Goal: Communication & Community: Answer question/provide support

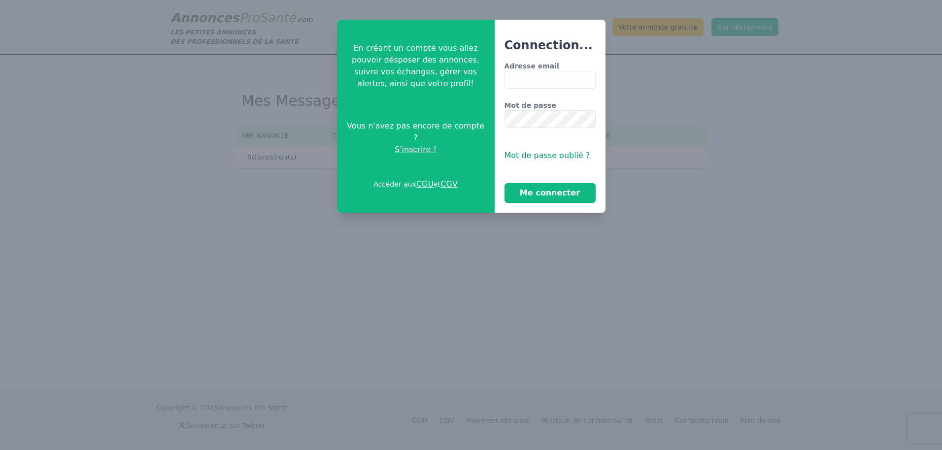
click at [534, 79] on input "Adresse email" at bounding box center [550, 80] width 91 height 18
type input "**********"
click at [505, 183] on button "Me connecter" at bounding box center [550, 193] width 91 height 20
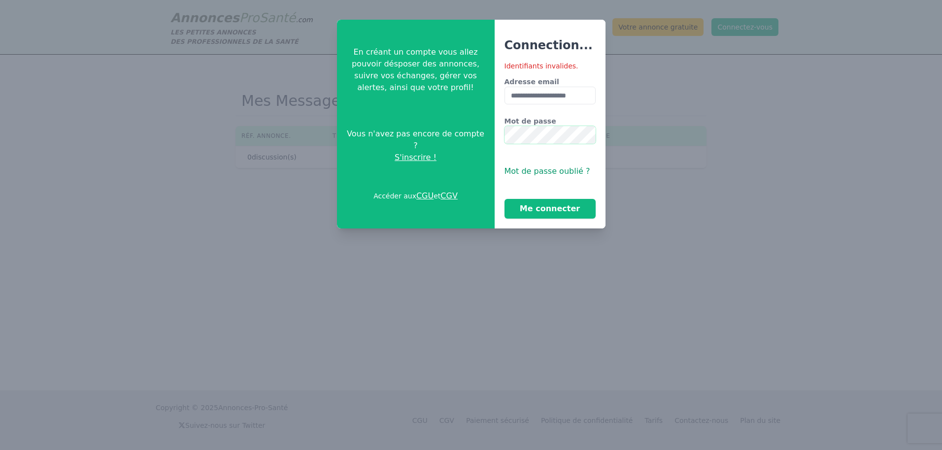
click at [505, 199] on button "Me connecter" at bounding box center [550, 209] width 91 height 20
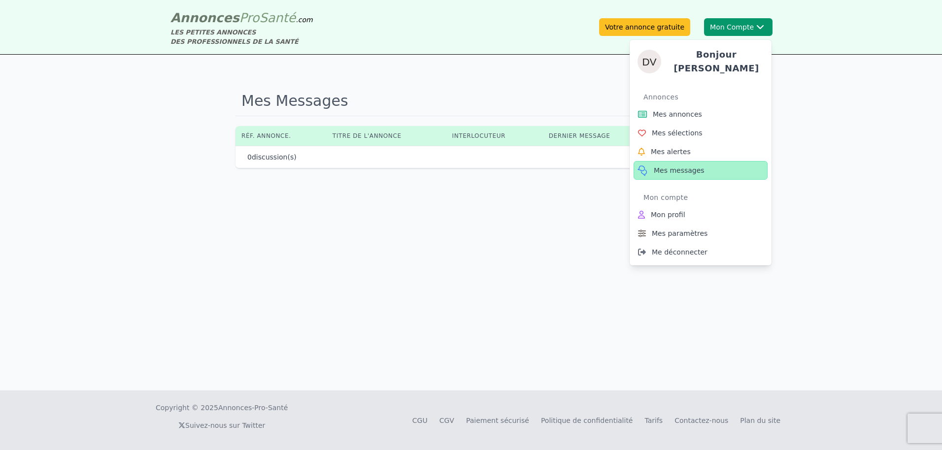
click at [676, 169] on span "Mes messages" at bounding box center [679, 171] width 51 height 10
click at [667, 166] on span "Mes messages" at bounding box center [679, 171] width 51 height 10
click at [667, 109] on span "Mes annonces" at bounding box center [677, 114] width 49 height 10
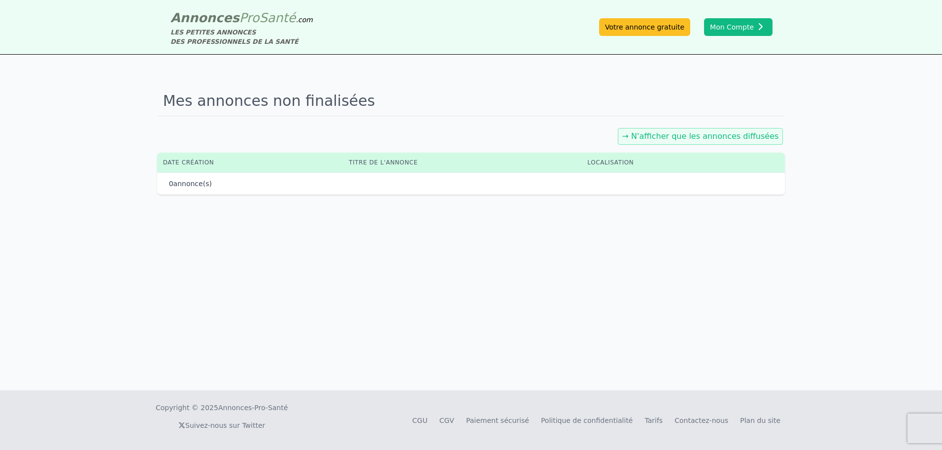
click at [473, 106] on h1 "Mes annonces non finalisées" at bounding box center [471, 101] width 628 height 30
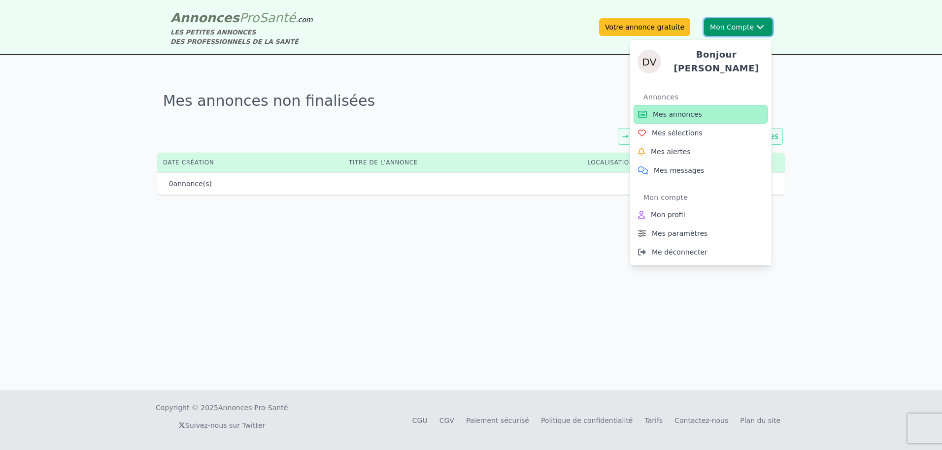
click at [724, 27] on button "Mon Compte Bonjour [PERSON_NAME] annonces Mes sélections Mes alertes Mes messag…" at bounding box center [738, 27] width 69 height 18
click at [695, 166] on span "Mes messages" at bounding box center [679, 171] width 51 height 10
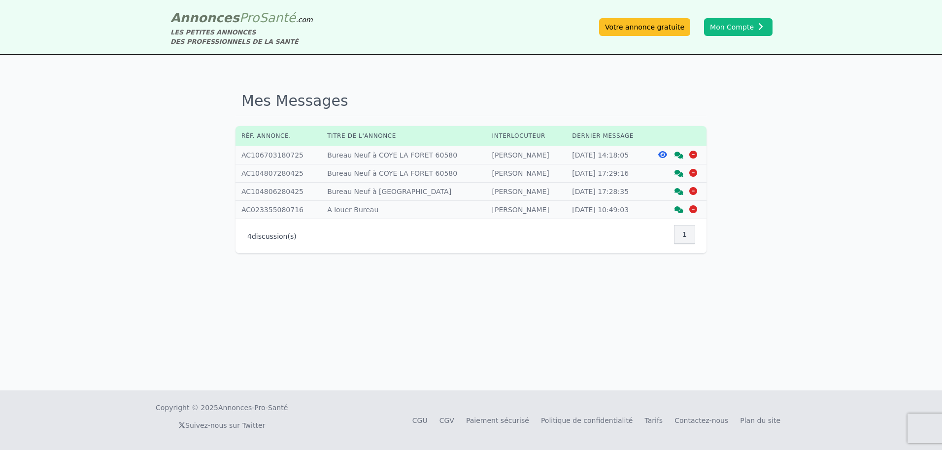
drag, startPoint x: 843, startPoint y: 200, endPoint x: 772, endPoint y: 163, distance: 80.2
click at [843, 200] on div "Mes Messages Réf. annonce. Titre de l'annonce Interlocuteur Dernier message Réf…" at bounding box center [471, 223] width 942 height 336
click at [677, 153] on icon at bounding box center [679, 155] width 9 height 7
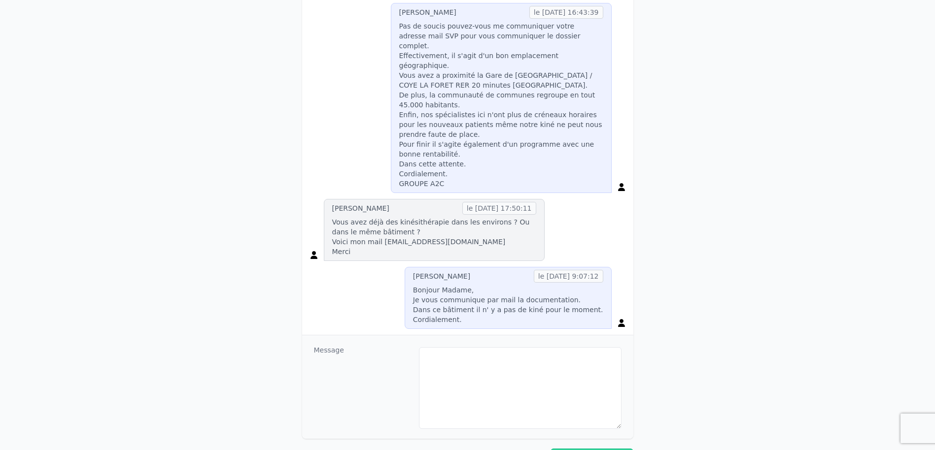
scroll to position [653, 0]
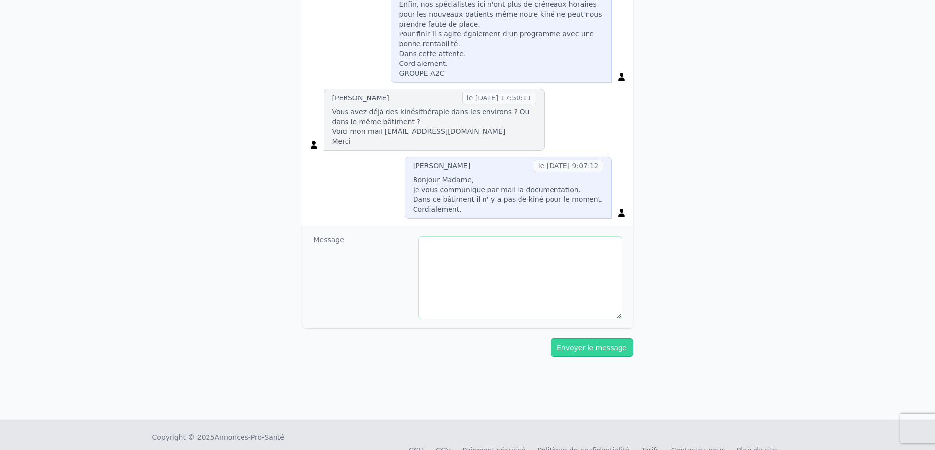
click at [495, 237] on textarea at bounding box center [520, 278] width 203 height 82
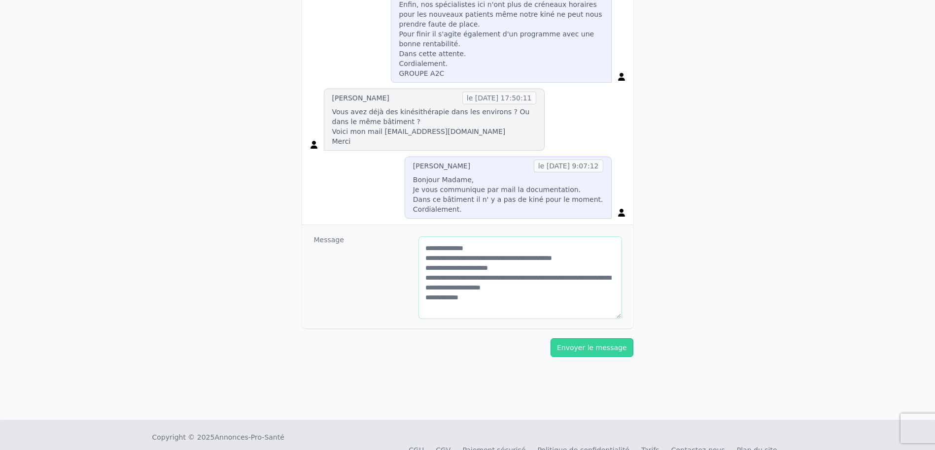
type textarea "**********"
